Goal: Browse casually: Explore the website without a specific task or goal

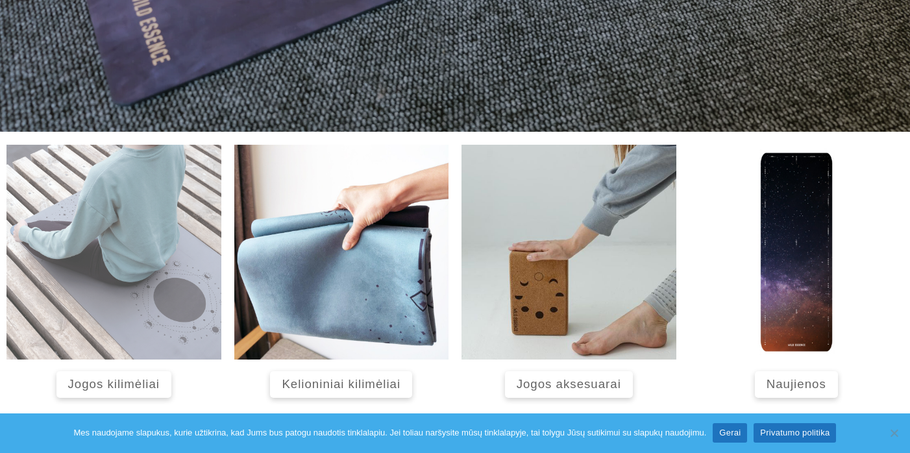
click at [121, 269] on img at bounding box center [113, 252] width 215 height 215
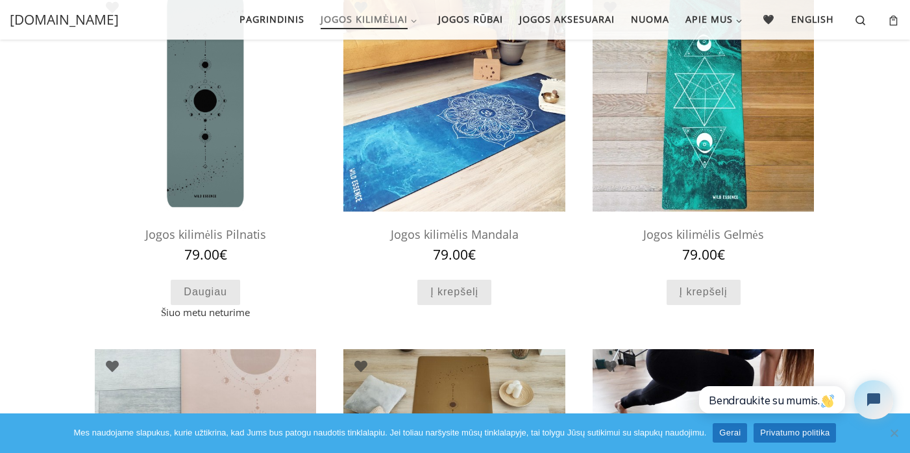
scroll to position [128, 0]
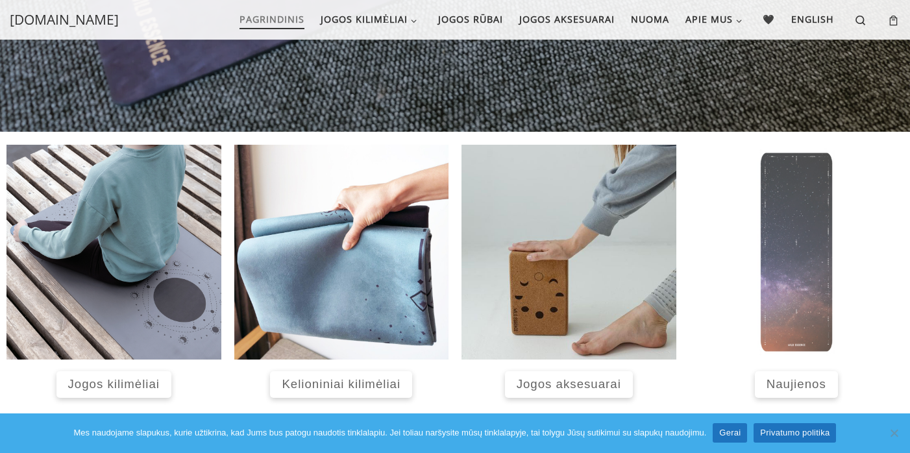
click at [799, 220] on img at bounding box center [796, 252] width 215 height 215
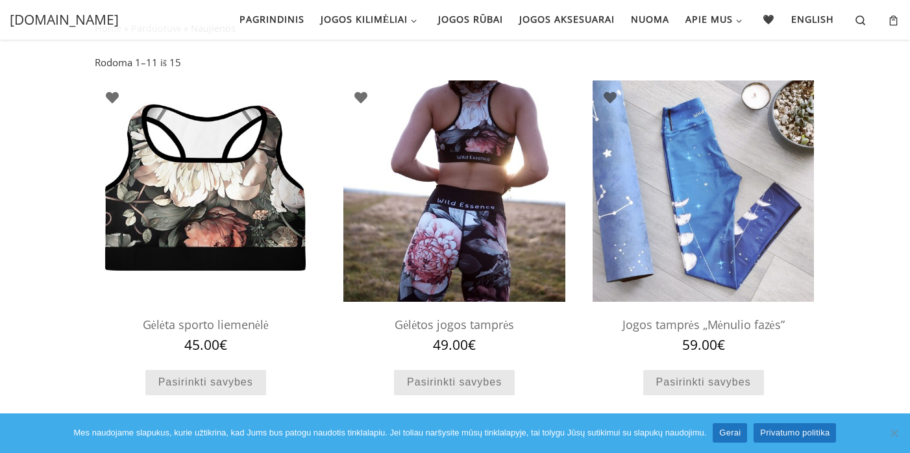
scroll to position [69, 0]
